Goal: Book appointment/travel/reservation

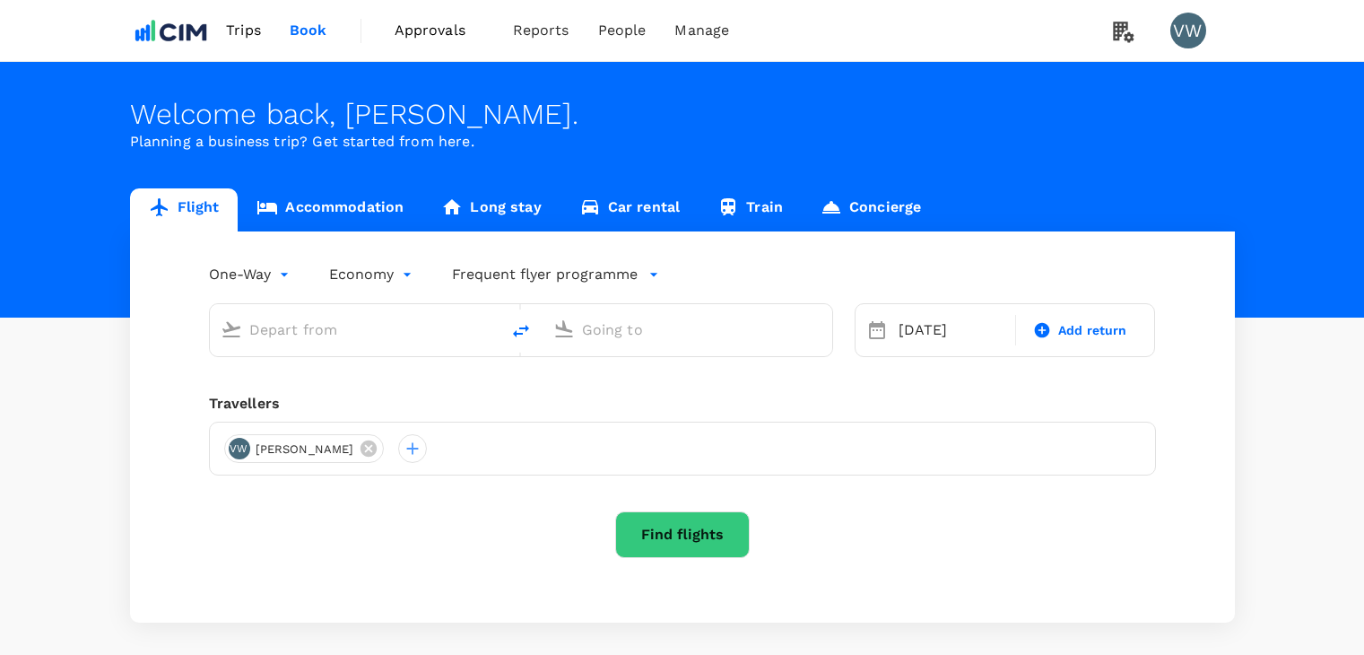
scroll to position [79, 0]
